Goal: Find specific page/section: Find specific page/section

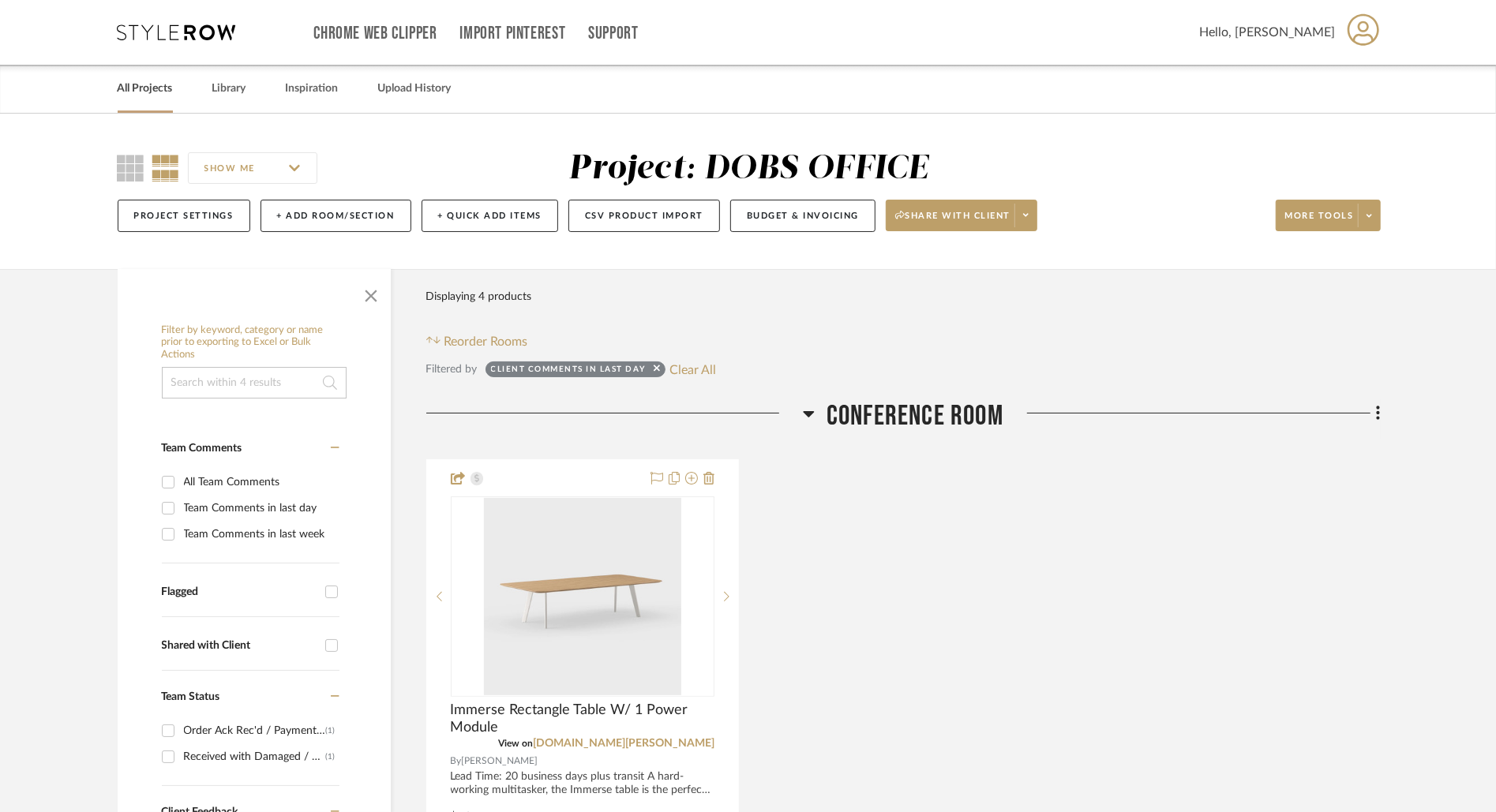
click at [152, 83] on link "All Projects" at bounding box center [144, 89] width 55 height 22
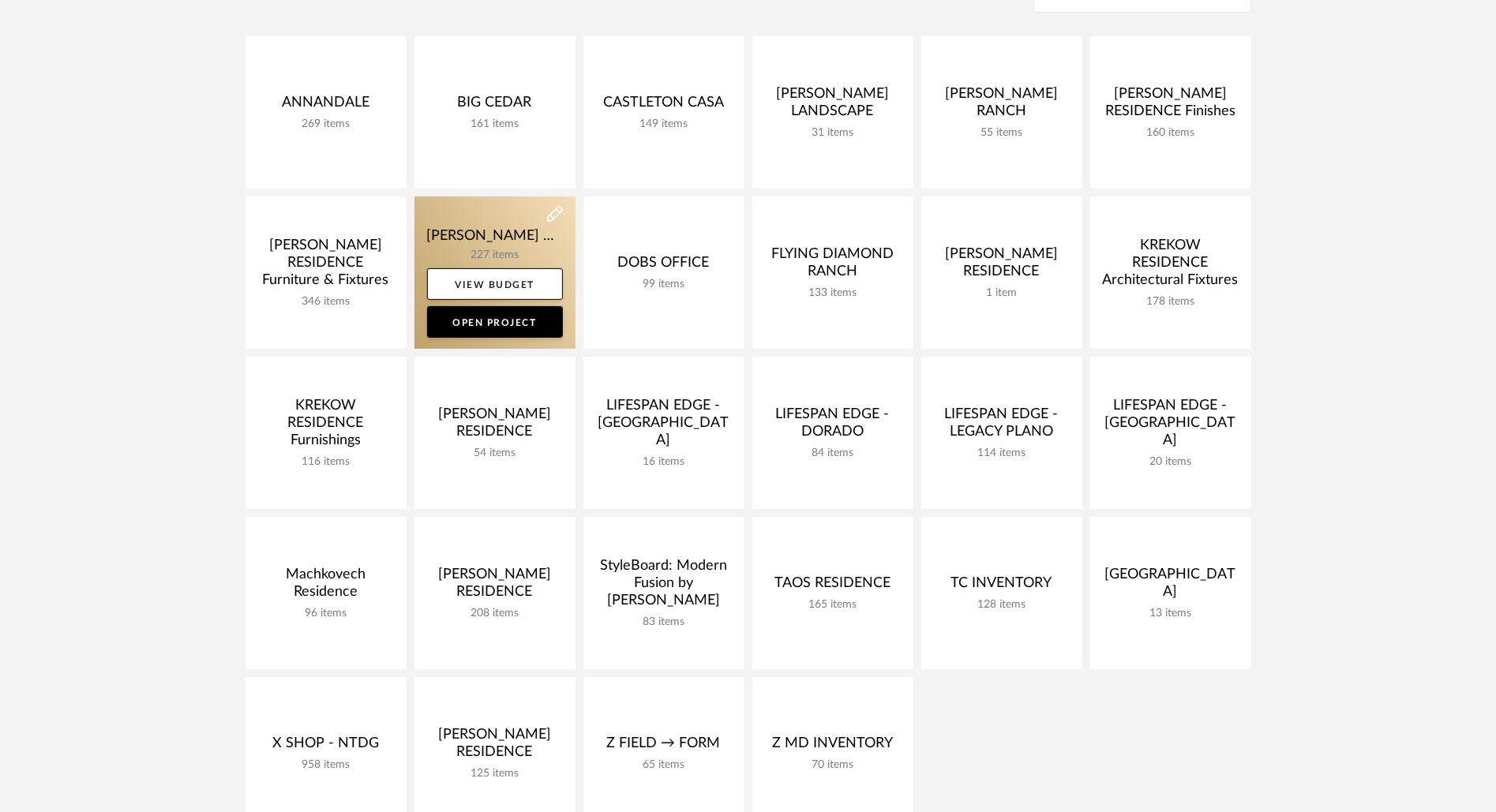
scroll to position [664, 0]
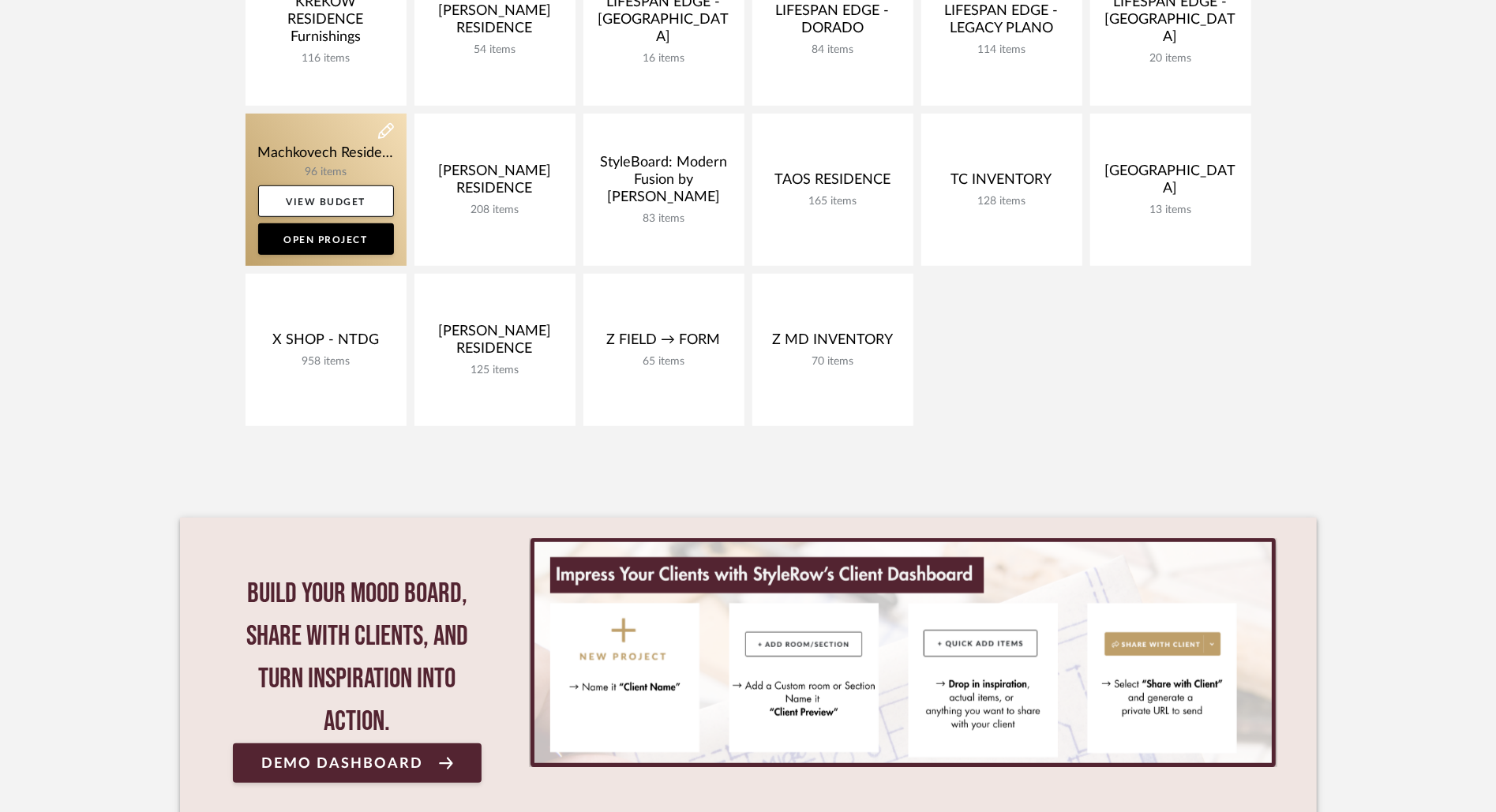
click at [308, 148] on link at bounding box center [326, 189] width 161 height 152
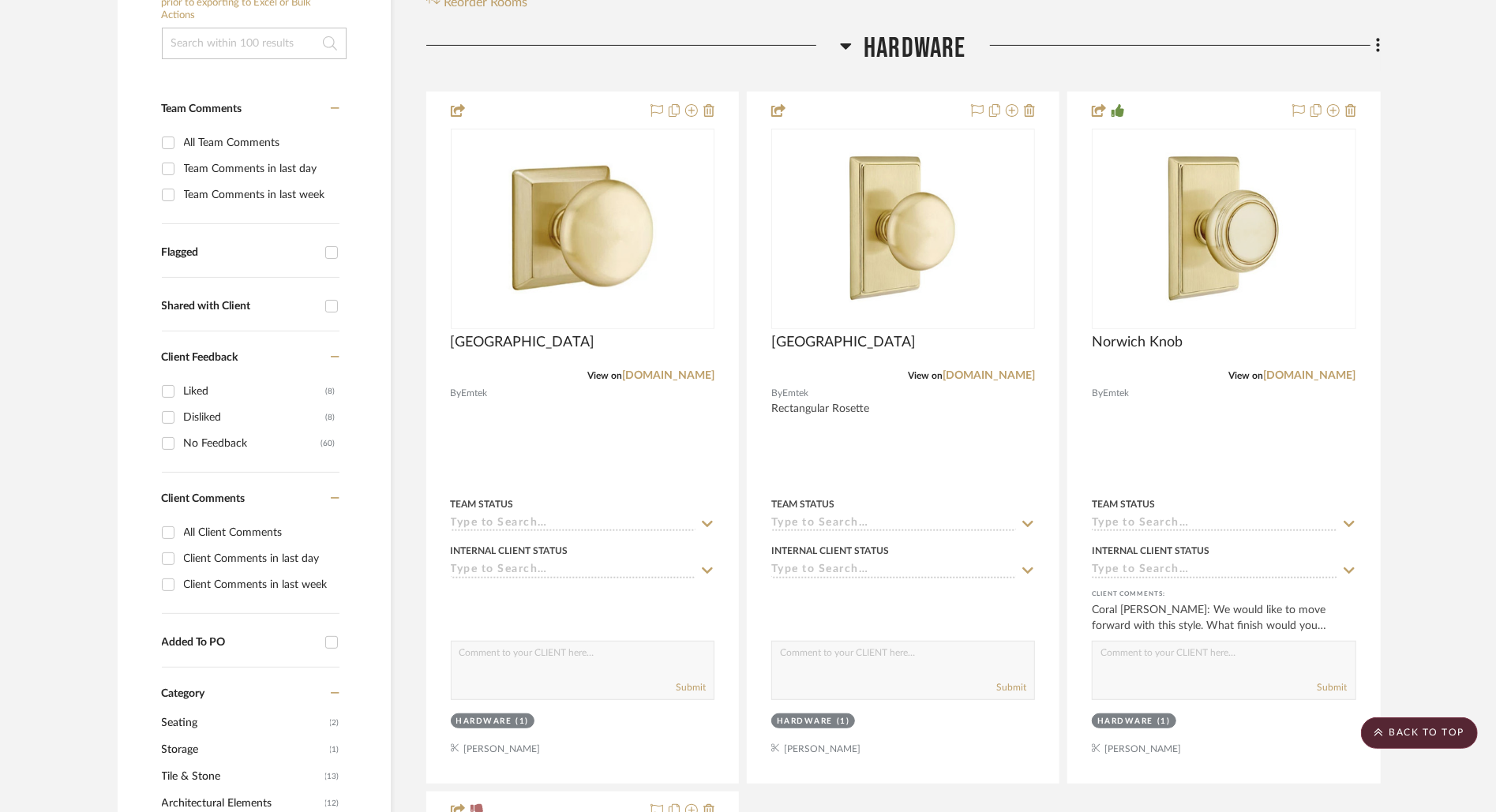
scroll to position [341, 0]
click at [188, 384] on div "Liked" at bounding box center [255, 390] width 142 height 26
click at [181, 384] on input "Liked (8)" at bounding box center [168, 390] width 26 height 26
checkbox input "true"
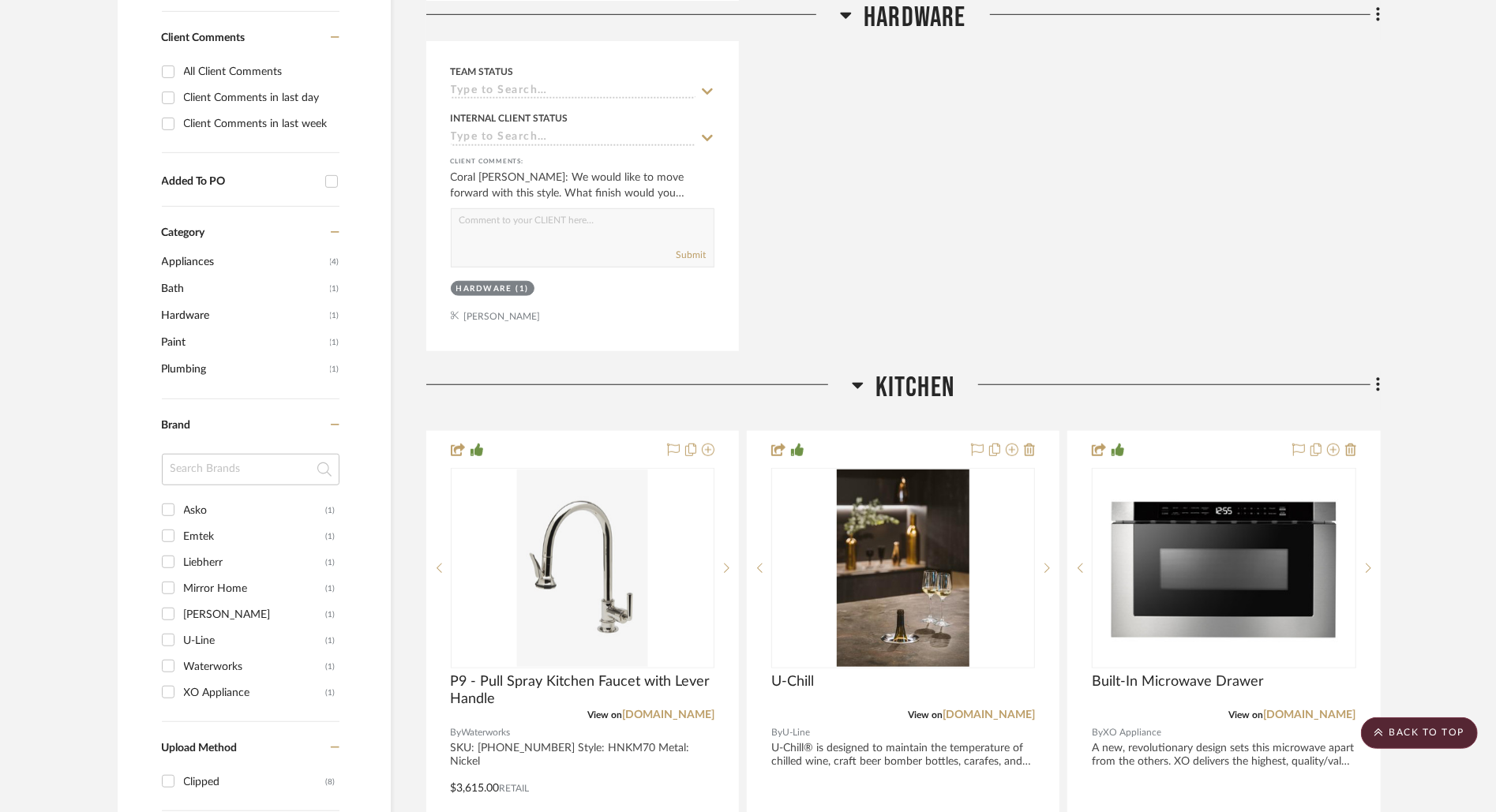
scroll to position [802, 0]
click at [262, 73] on div "All Client Comments" at bounding box center [260, 70] width 152 height 26
click at [181, 73] on input "All Client Comments" at bounding box center [168, 70] width 26 height 26
checkbox input "true"
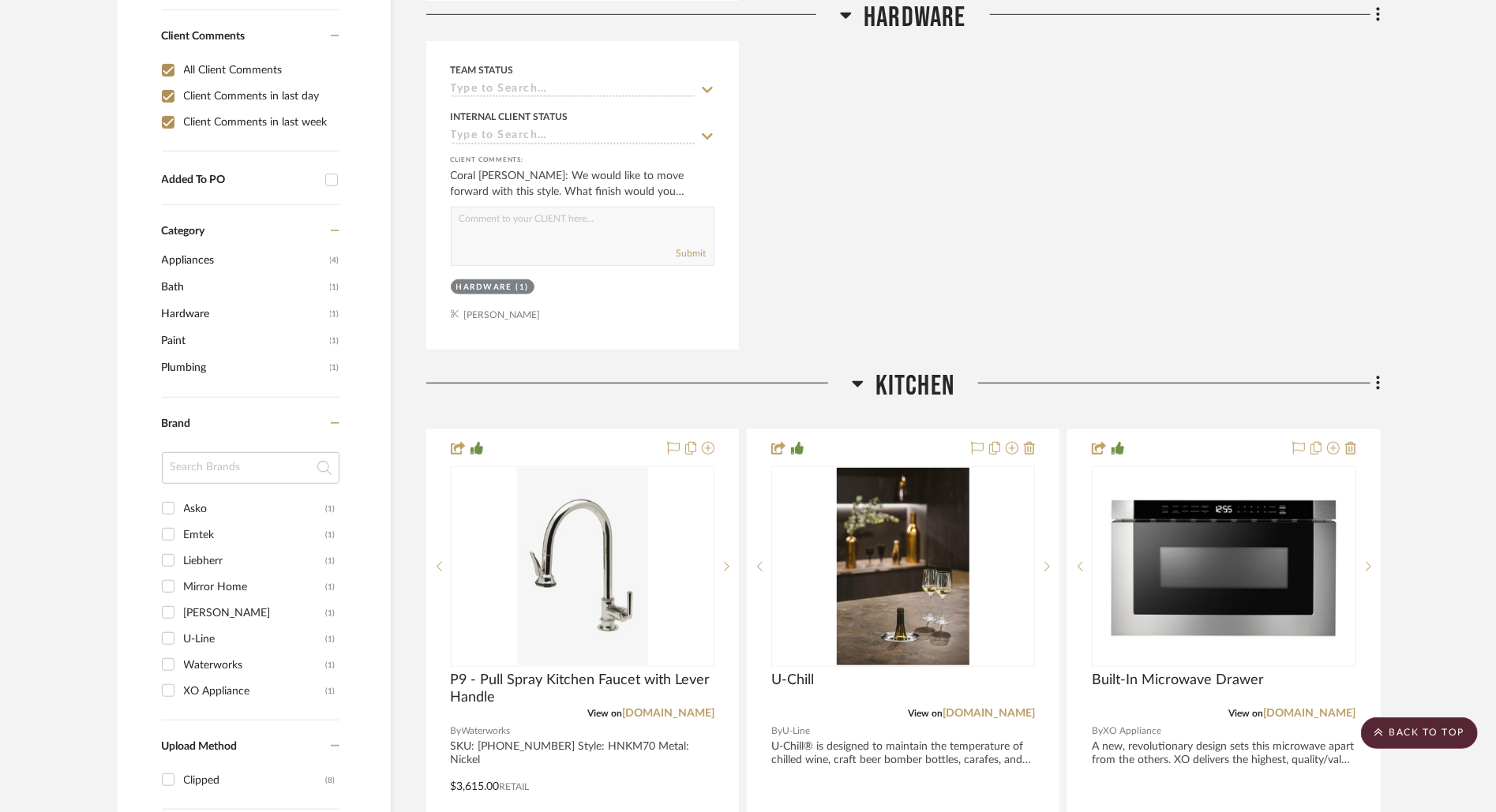
checkbox input "true"
